Goal: Task Accomplishment & Management: Manage account settings

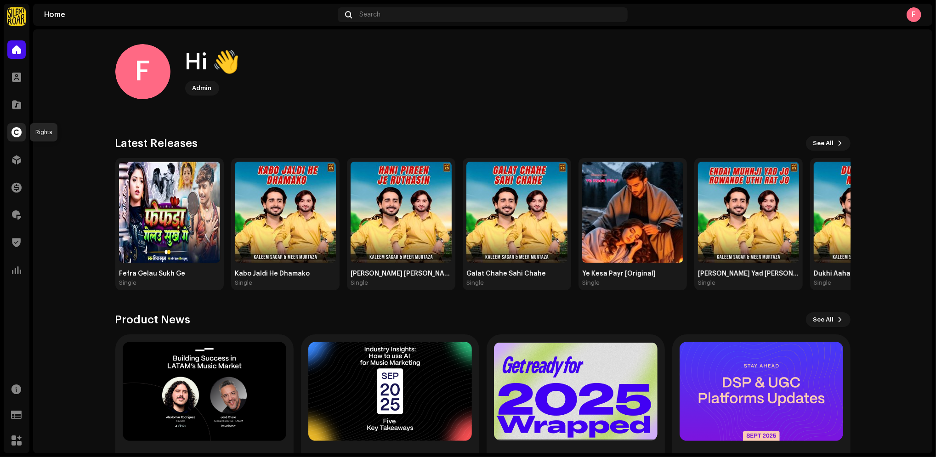
click at [18, 132] on span at bounding box center [16, 132] width 10 height 7
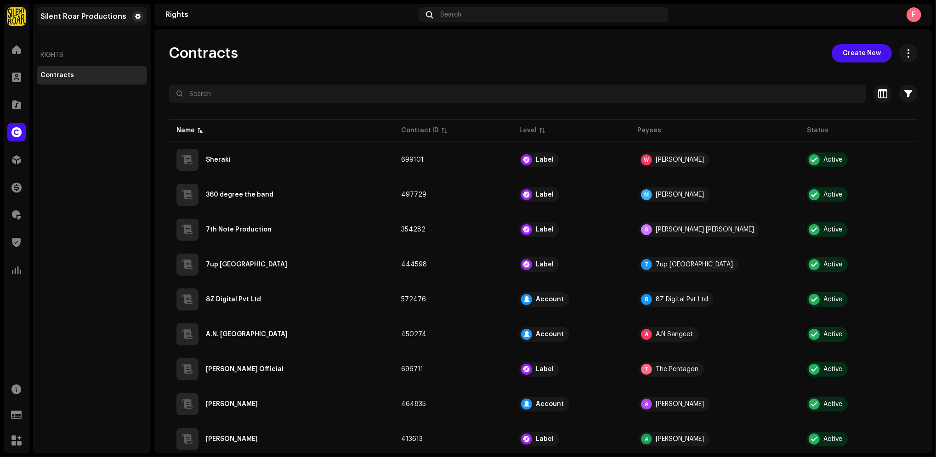
click at [134, 17] on button at bounding box center [137, 16] width 11 height 11
click at [139, 15] on span at bounding box center [138, 16] width 6 height 7
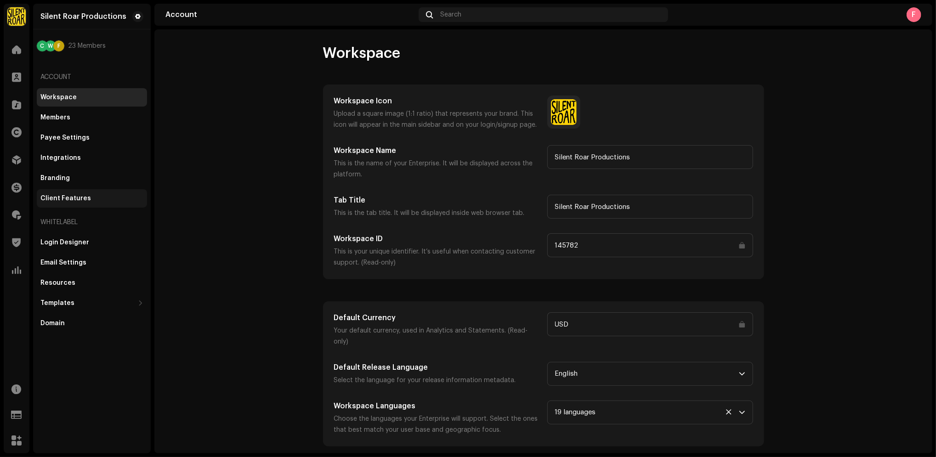
click at [62, 197] on div "Client Features" at bounding box center [65, 198] width 51 height 7
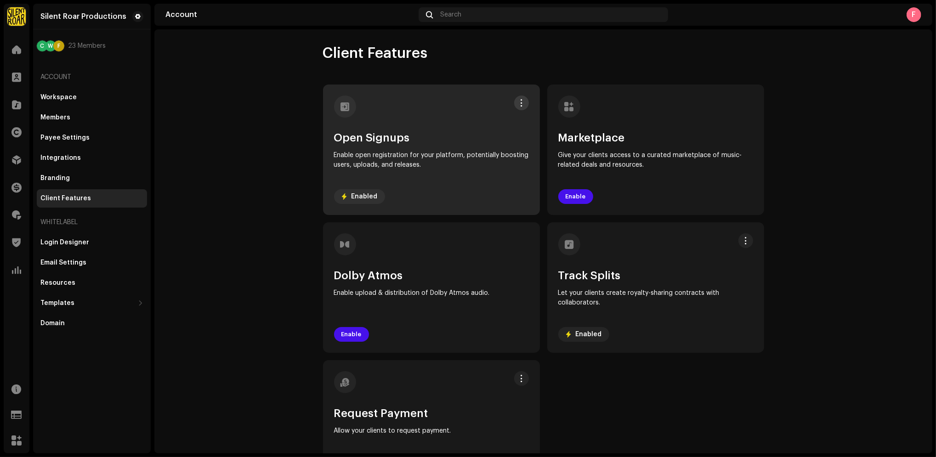
click at [518, 100] on span at bounding box center [521, 102] width 7 height 7
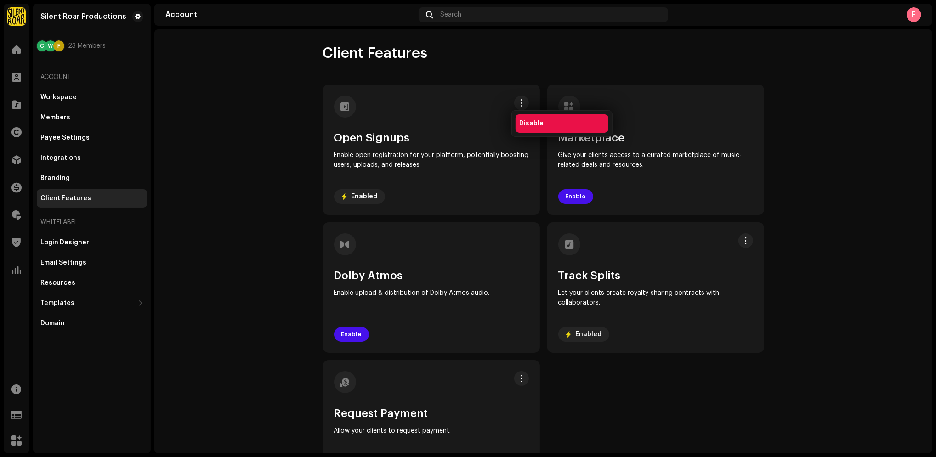
click at [523, 123] on span "Disable" at bounding box center [531, 123] width 24 height 7
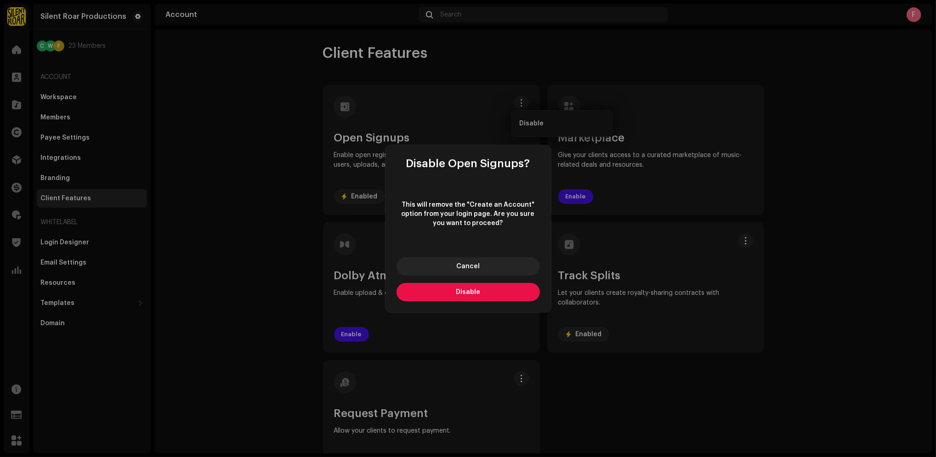
click at [464, 289] on span "Disable" at bounding box center [468, 292] width 24 height 6
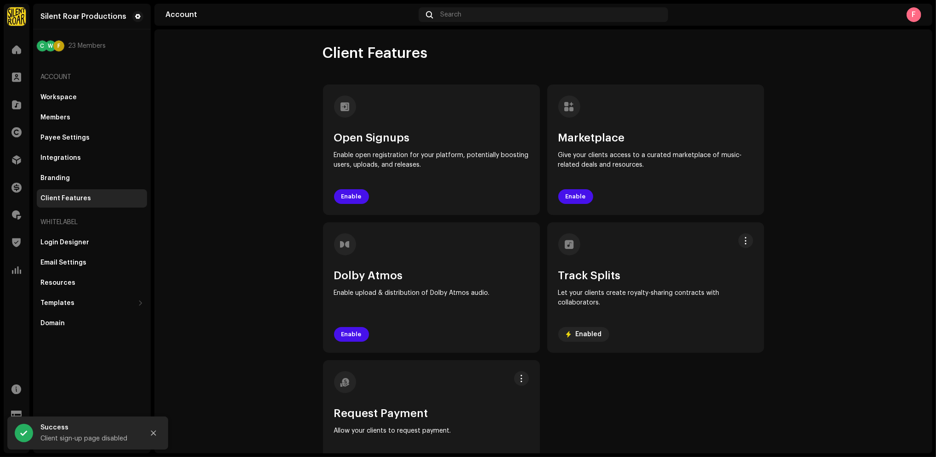
drag, startPoint x: 178, startPoint y: 105, endPoint x: 175, endPoint y: 108, distance: 4.9
click at [176, 107] on account-client-features "Client Features Open Signups Enable open registration for your platform, potent…" at bounding box center [543, 267] width 778 height 446
click at [12, 51] on span at bounding box center [16, 49] width 9 height 7
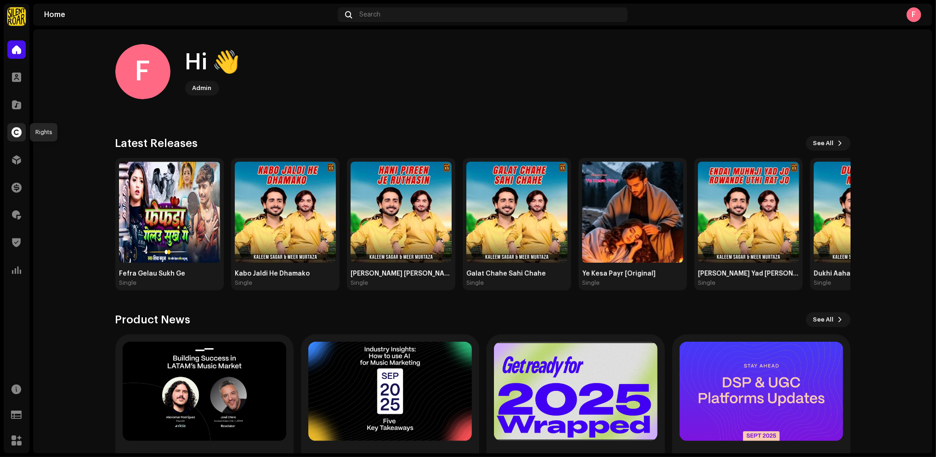
click at [13, 130] on span at bounding box center [16, 132] width 10 height 7
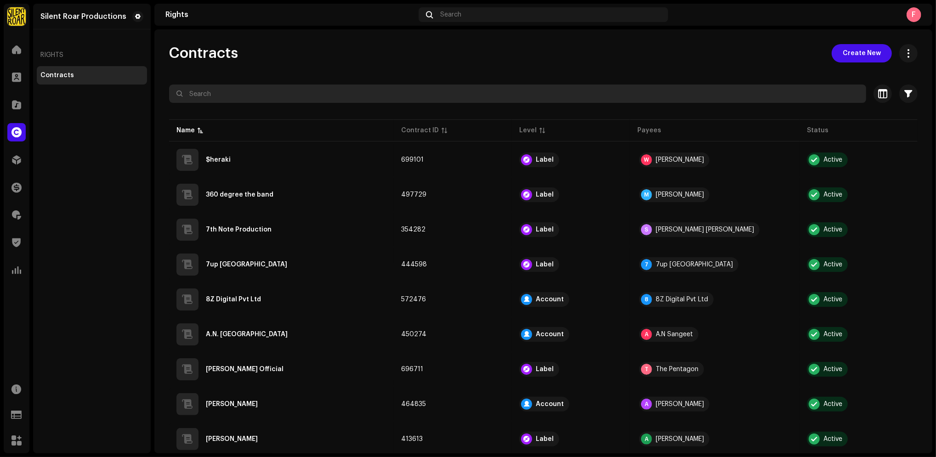
click at [379, 92] on input "text" at bounding box center [517, 94] width 697 height 18
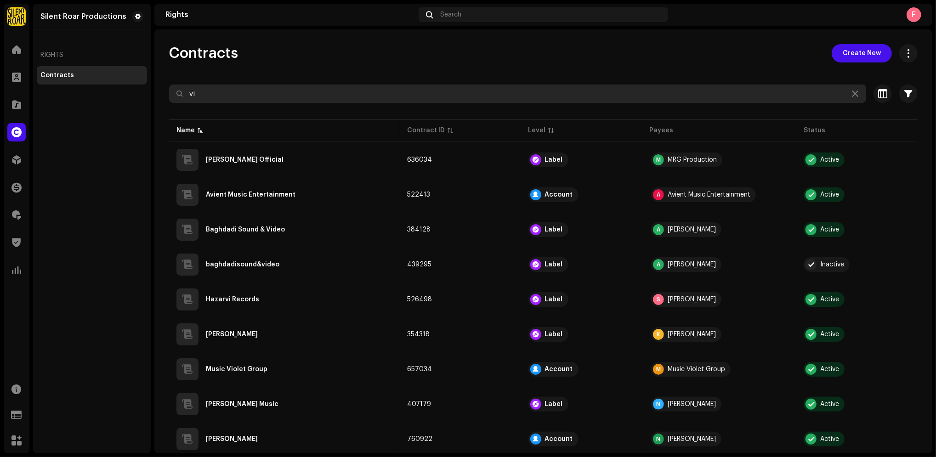
type input "v"
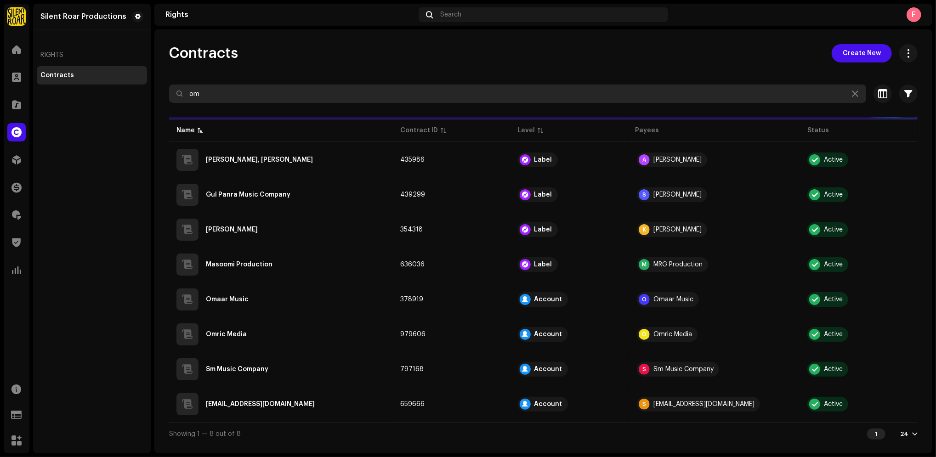
type input "o"
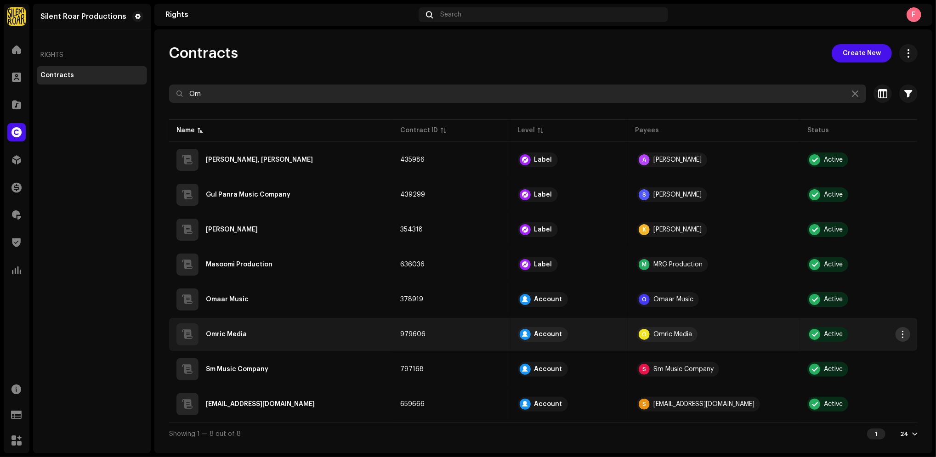
type input "Om"
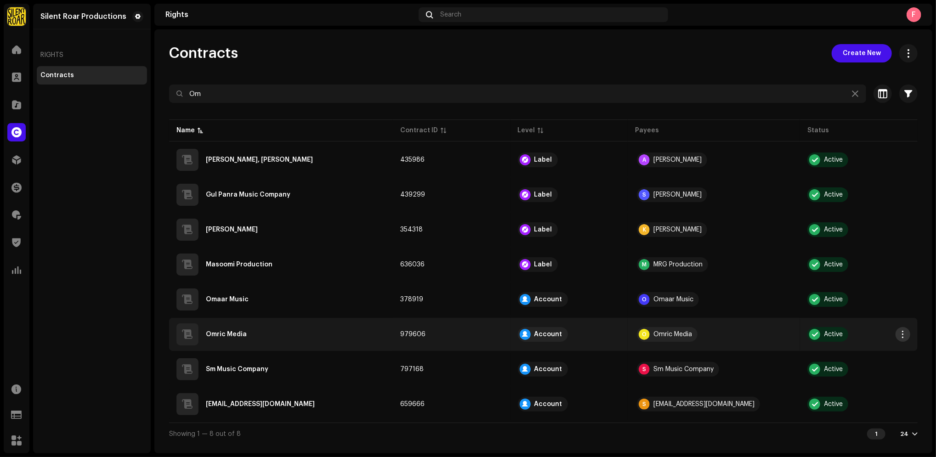
click at [895, 333] on button "button" at bounding box center [902, 334] width 15 height 15
click at [357, 326] on div "Omric Media" at bounding box center [280, 334] width 209 height 22
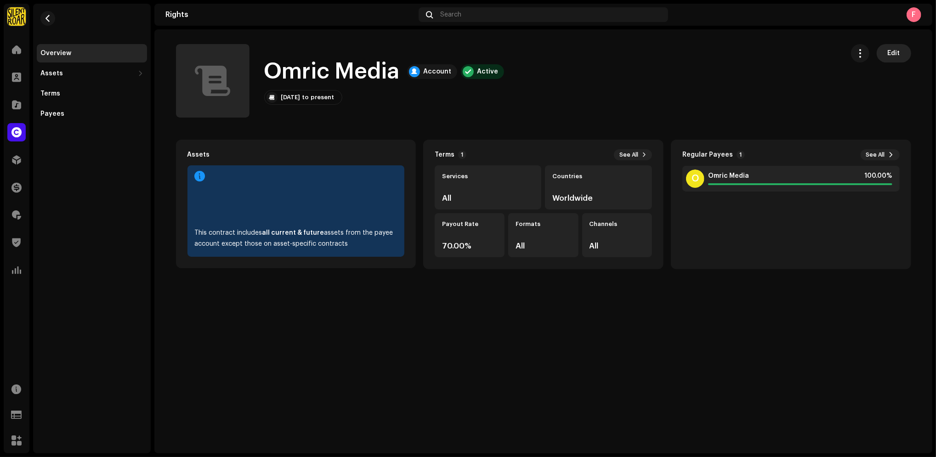
click at [889, 54] on span "Edit" at bounding box center [893, 53] width 12 height 18
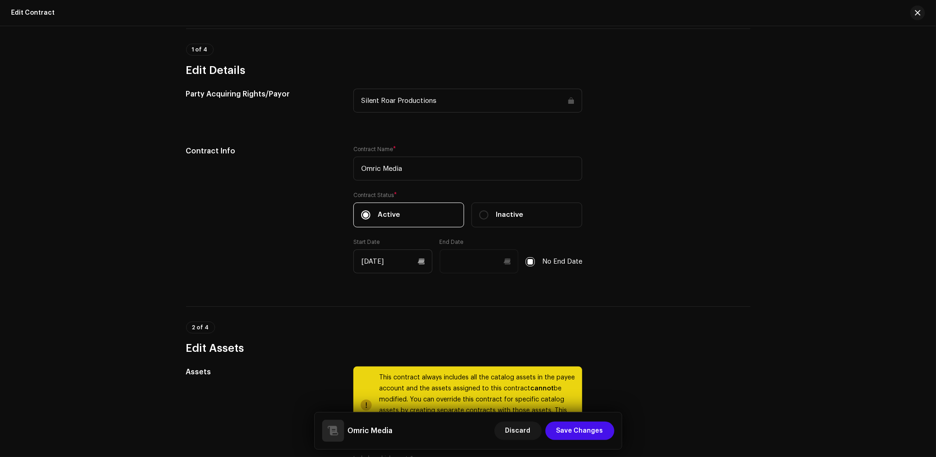
scroll to position [122, 0]
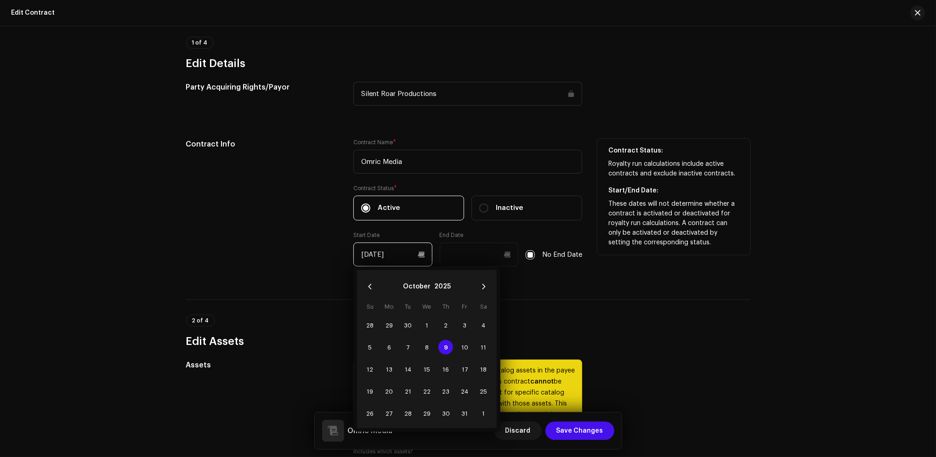
click at [395, 254] on input "[DATE]" at bounding box center [392, 255] width 79 height 24
click at [369, 253] on input "[DATE]" at bounding box center [392, 255] width 79 height 24
drag, startPoint x: 367, startPoint y: 255, endPoint x: 356, endPoint y: 255, distance: 10.1
click at [356, 255] on input "[DATE]" at bounding box center [392, 255] width 79 height 24
click at [364, 288] on button "Previous Month" at bounding box center [370, 286] width 18 height 18
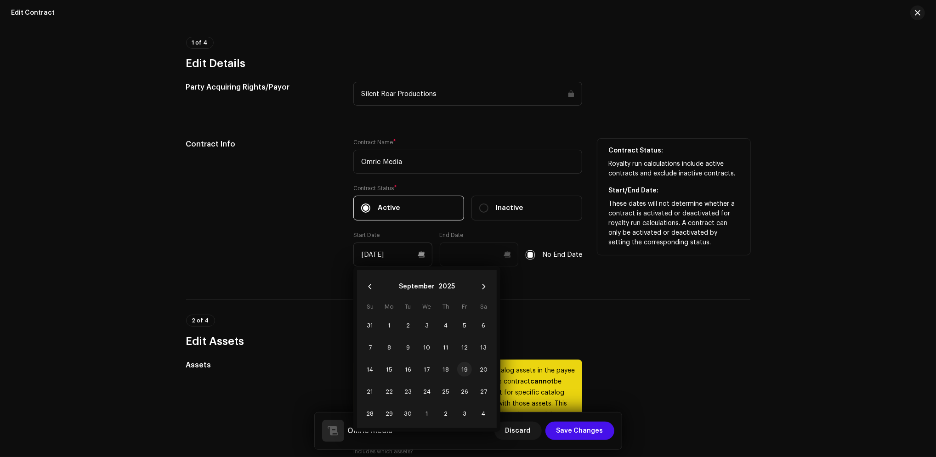
click at [464, 370] on span "19" at bounding box center [464, 369] width 15 height 15
type input "[DATE]"
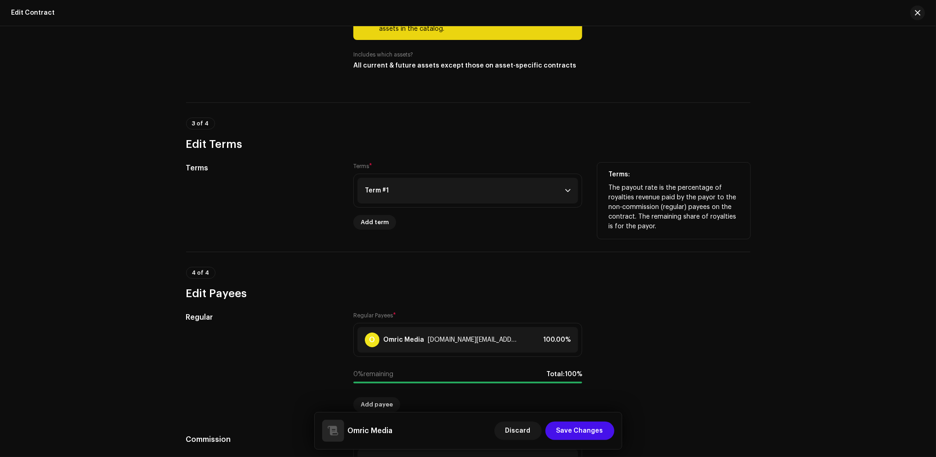
scroll to position [612, 0]
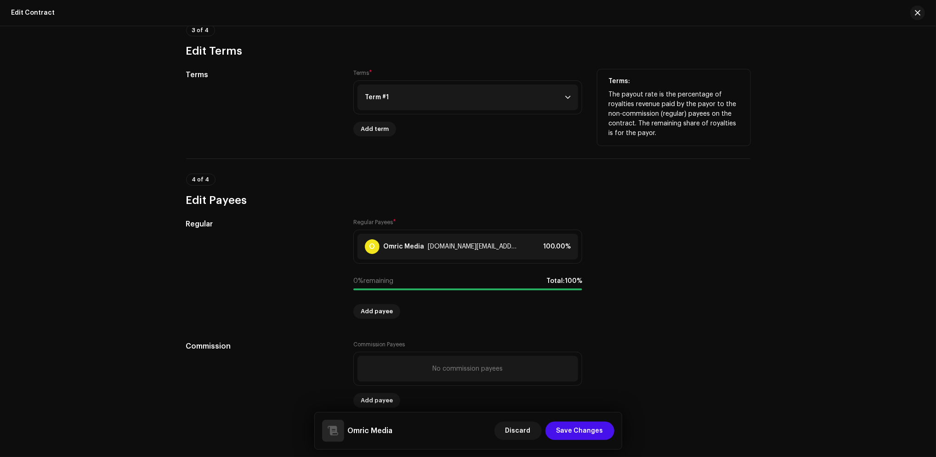
click at [545, 98] on p-accordion-header "Term #1" at bounding box center [467, 98] width 220 height 26
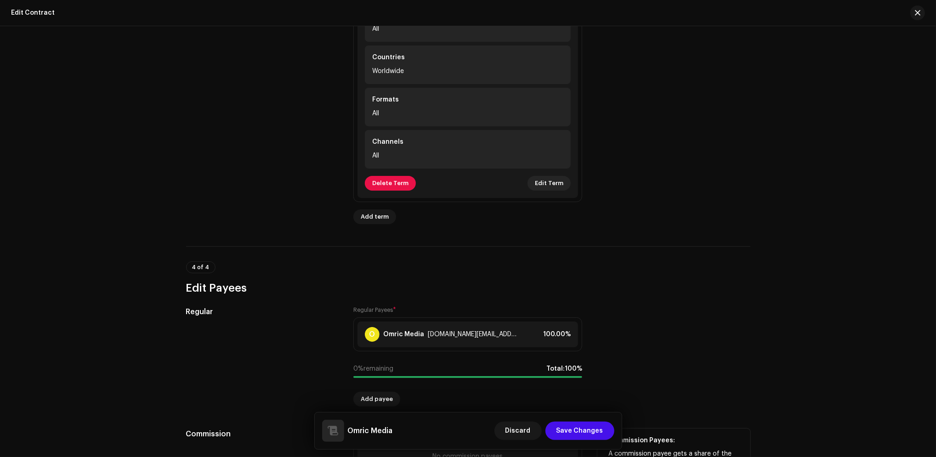
scroll to position [869, 0]
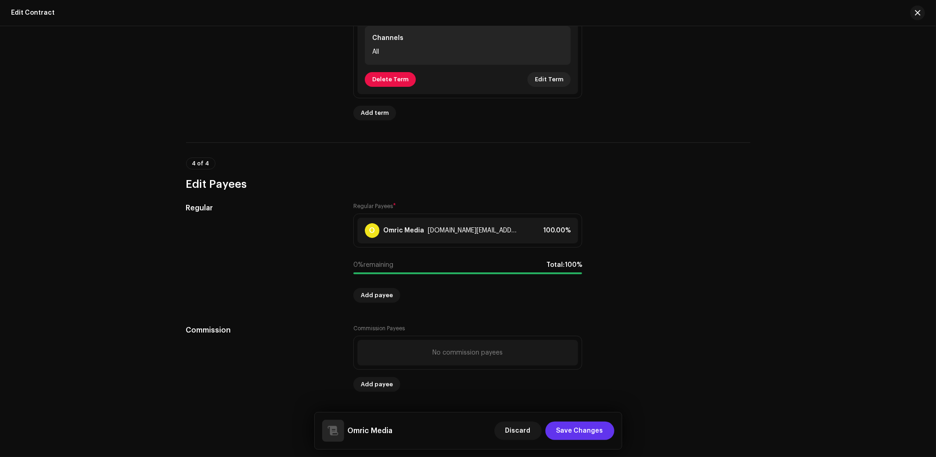
drag, startPoint x: 581, startPoint y: 433, endPoint x: 569, endPoint y: 439, distance: 12.9
click at [569, 439] on span "Save Changes" at bounding box center [579, 431] width 47 height 18
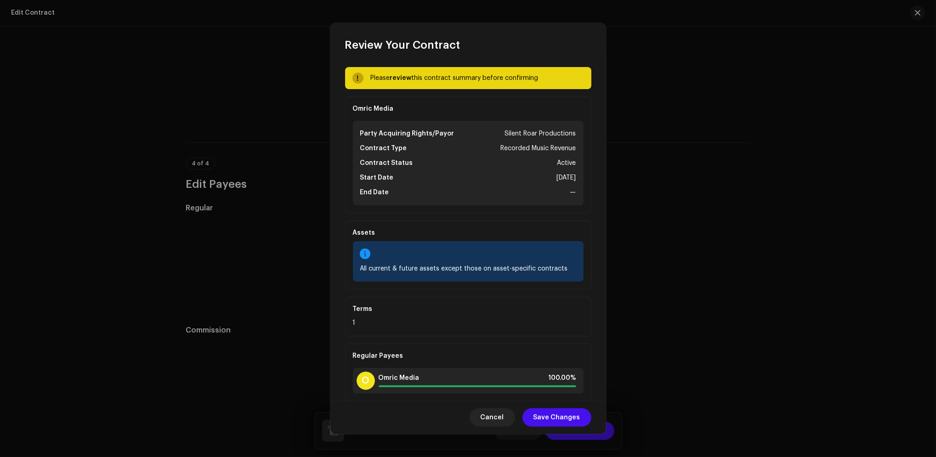
scroll to position [16, 0]
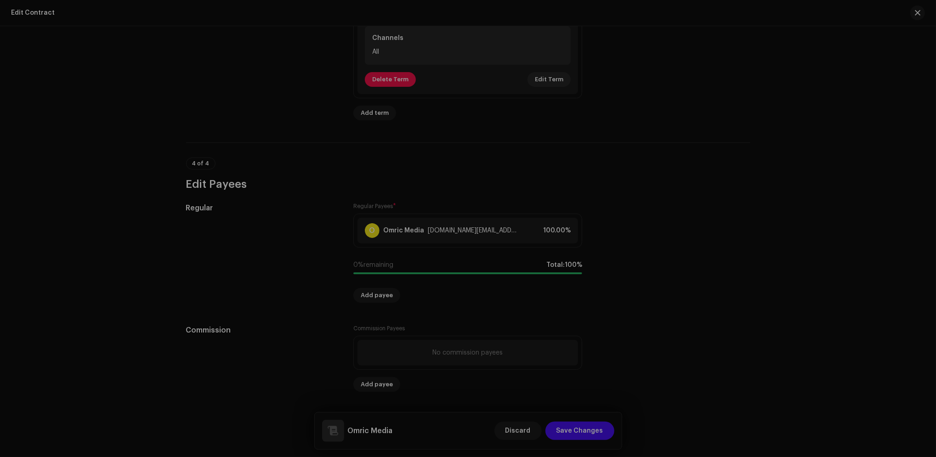
click at [664, 248] on div "Review Your Contract Please review this contract summary before confirming Omri…" at bounding box center [468, 228] width 936 height 457
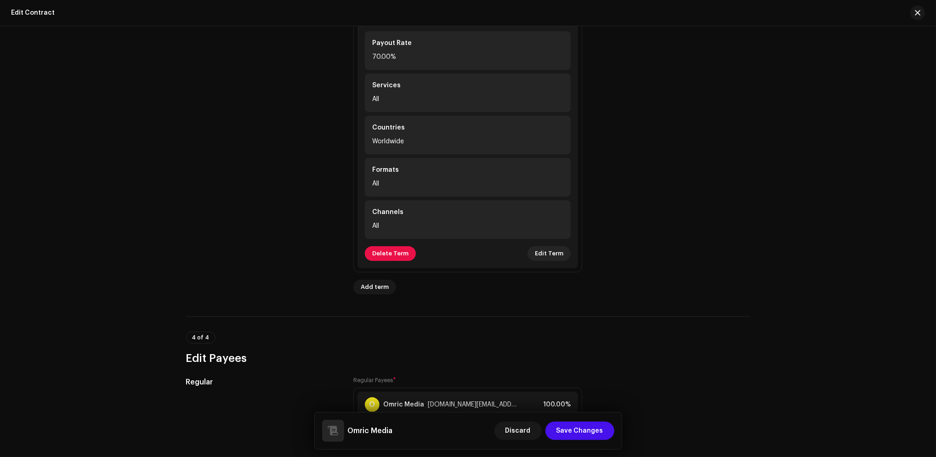
scroll to position [869, 0]
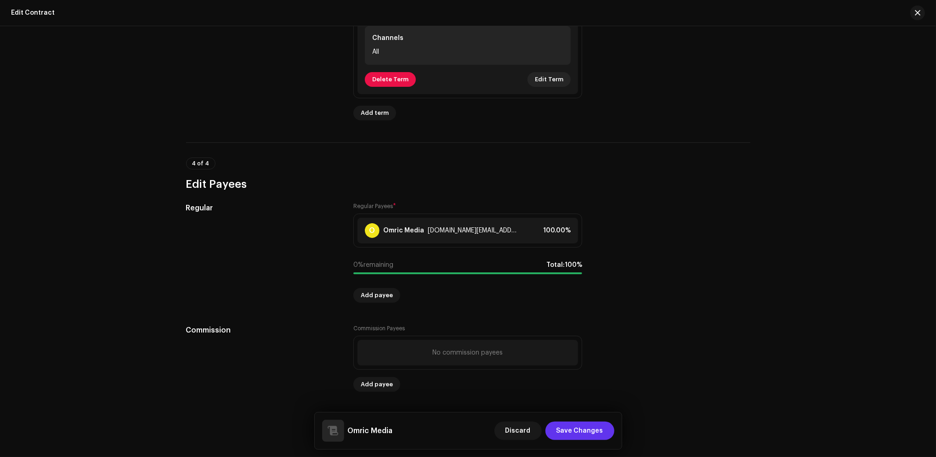
click at [586, 435] on span "Save Changes" at bounding box center [579, 431] width 47 height 18
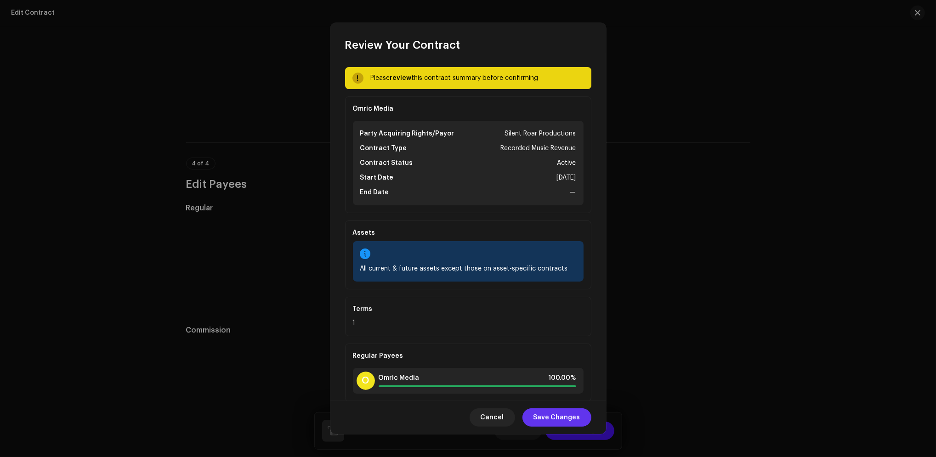
click at [553, 419] on span "Save Changes" at bounding box center [556, 417] width 47 height 18
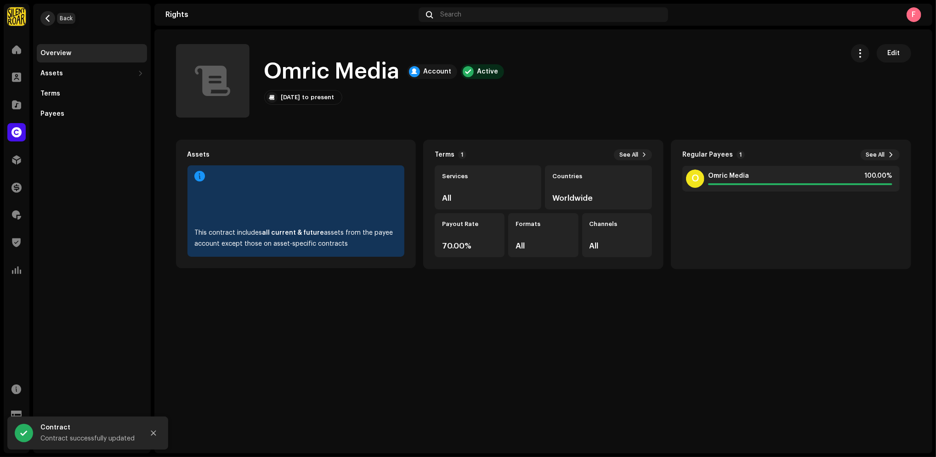
click at [48, 20] on span "button" at bounding box center [48, 18] width 7 height 7
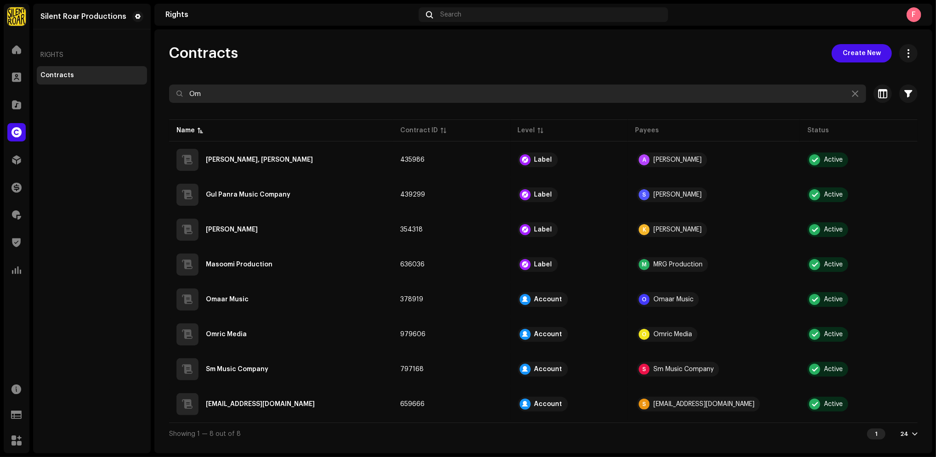
click at [316, 100] on input "Om" at bounding box center [517, 94] width 697 height 18
type input "O"
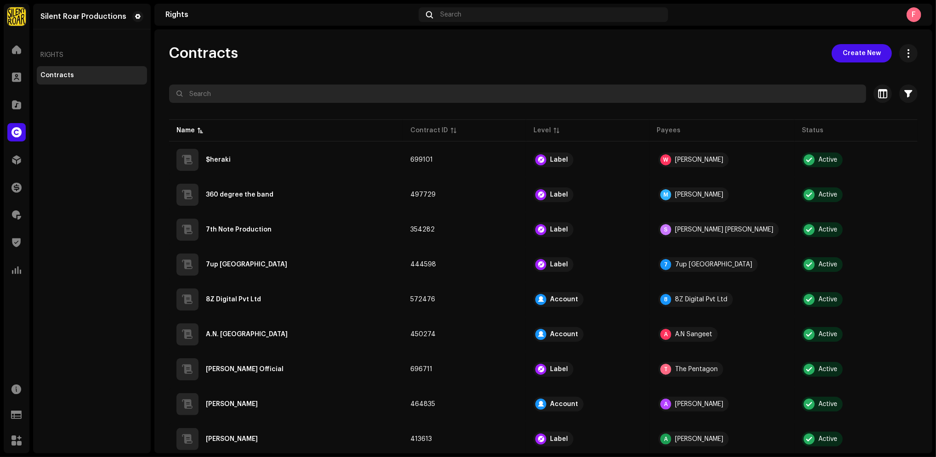
click at [405, 93] on input "text" at bounding box center [517, 94] width 697 height 18
click at [256, 96] on input "text" at bounding box center [517, 94] width 697 height 18
click at [309, 92] on input "text" at bounding box center [517, 94] width 697 height 18
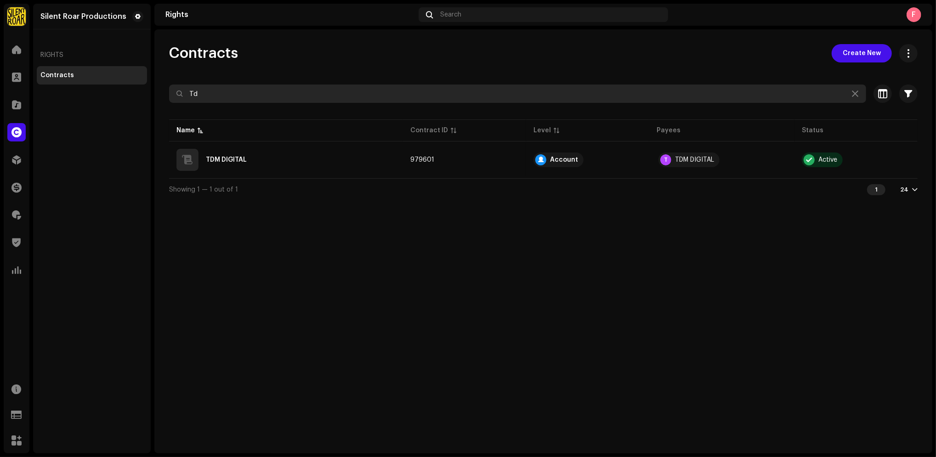
type input "T"
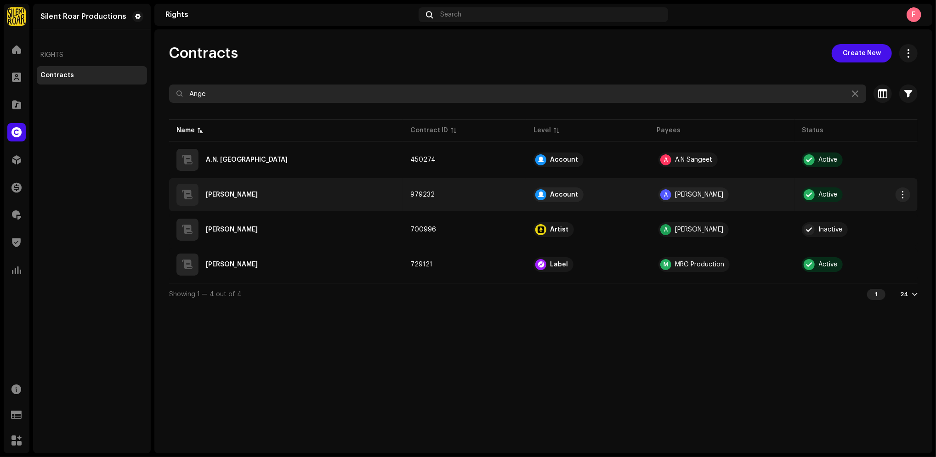
type input "Ange"
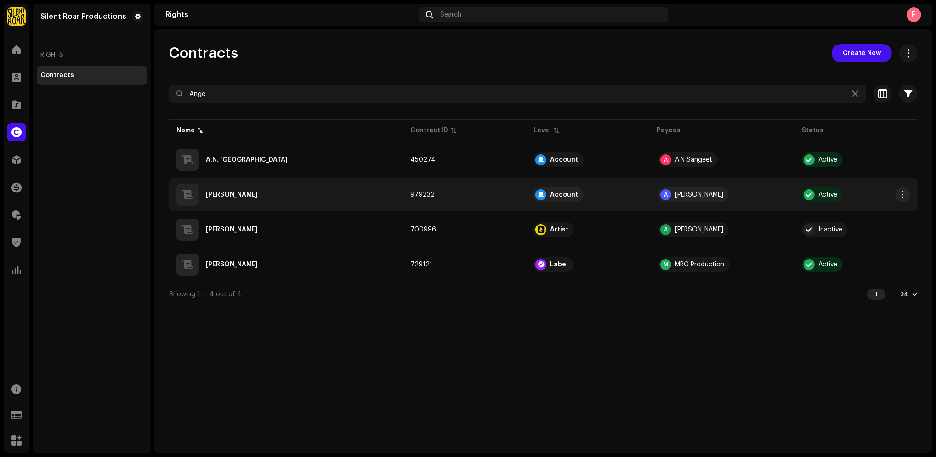
click at [248, 197] on div "[PERSON_NAME]" at bounding box center [285, 195] width 219 height 22
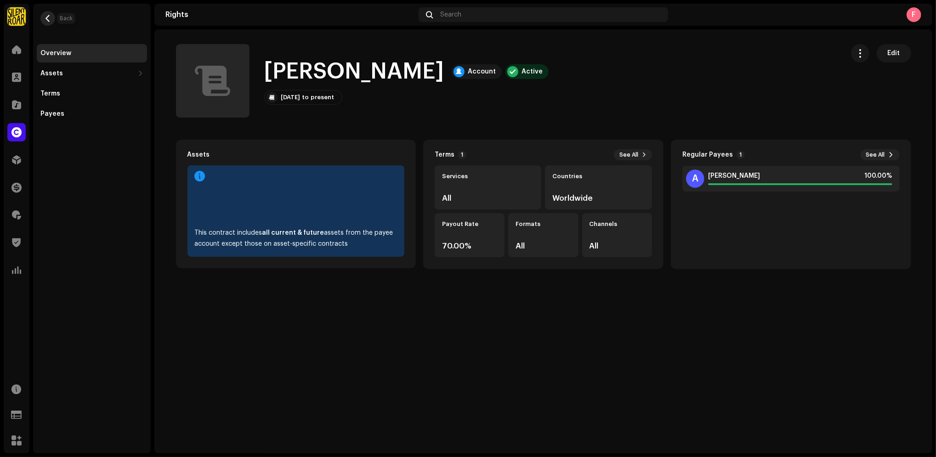
click at [45, 20] on span "button" at bounding box center [48, 18] width 7 height 7
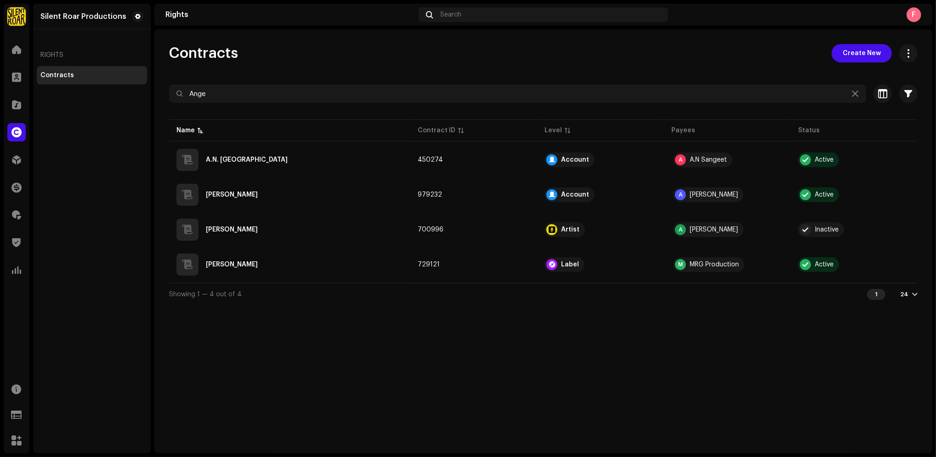
click at [407, 57] on div "Contracts Create New" at bounding box center [543, 53] width 748 height 18
